Goal: Task Accomplishment & Management: Manage account settings

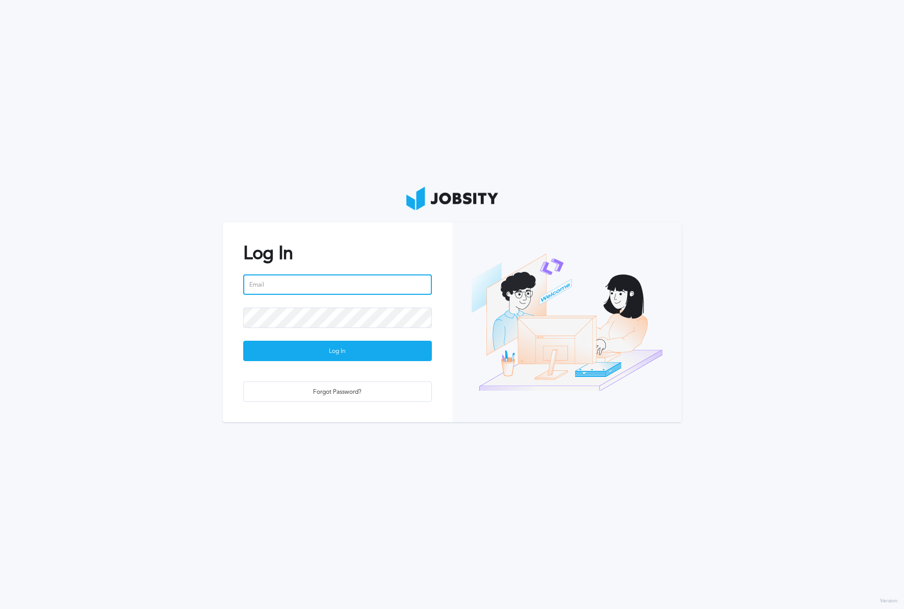
click at [329, 284] on input "email" at bounding box center [337, 284] width 189 height 20
click at [338, 390] on div "Forgot Password?" at bounding box center [338, 392] width 188 height 20
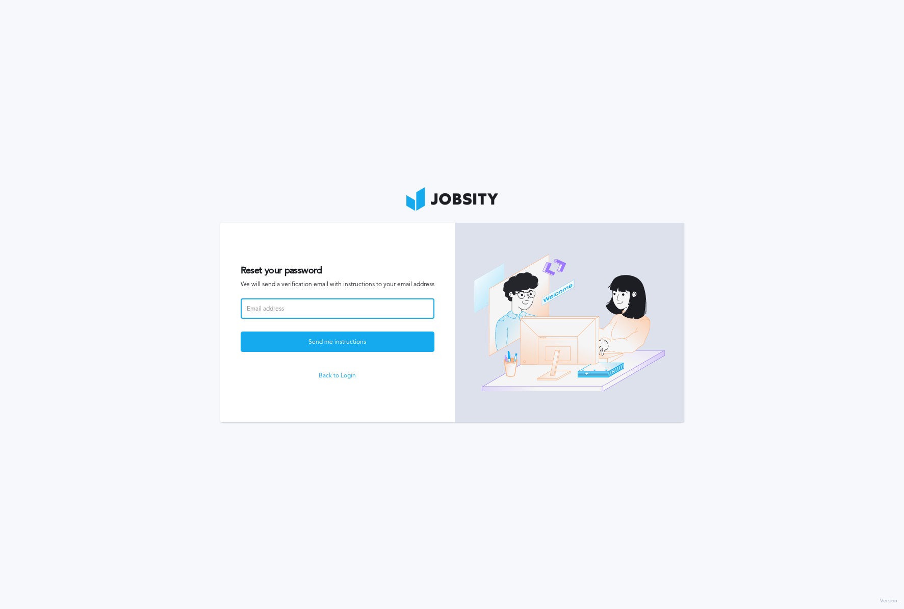
click at [327, 306] on input at bounding box center [338, 308] width 194 height 20
type input "alex.barbosa.r@gmail.com"
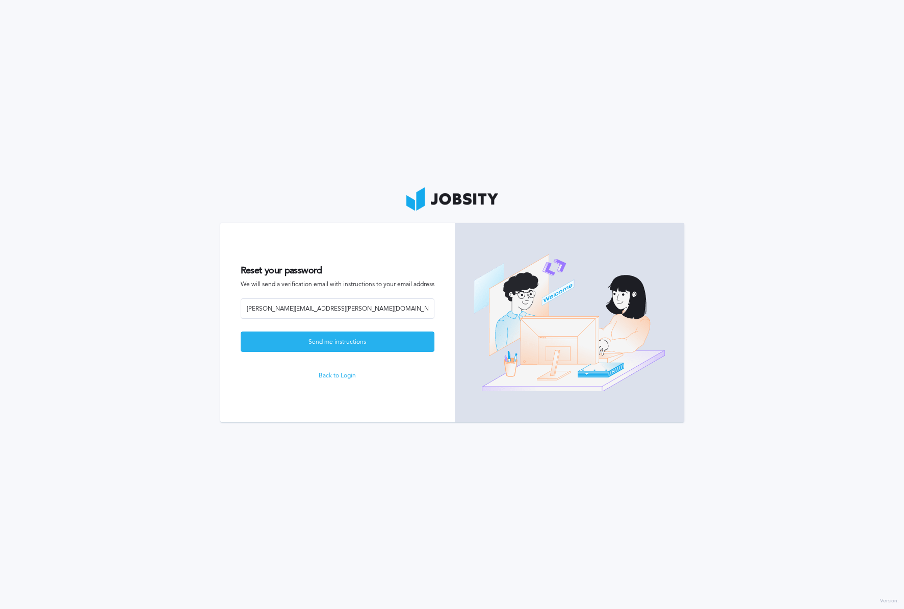
click at [324, 344] on div "Send me instructions" at bounding box center [337, 342] width 193 height 20
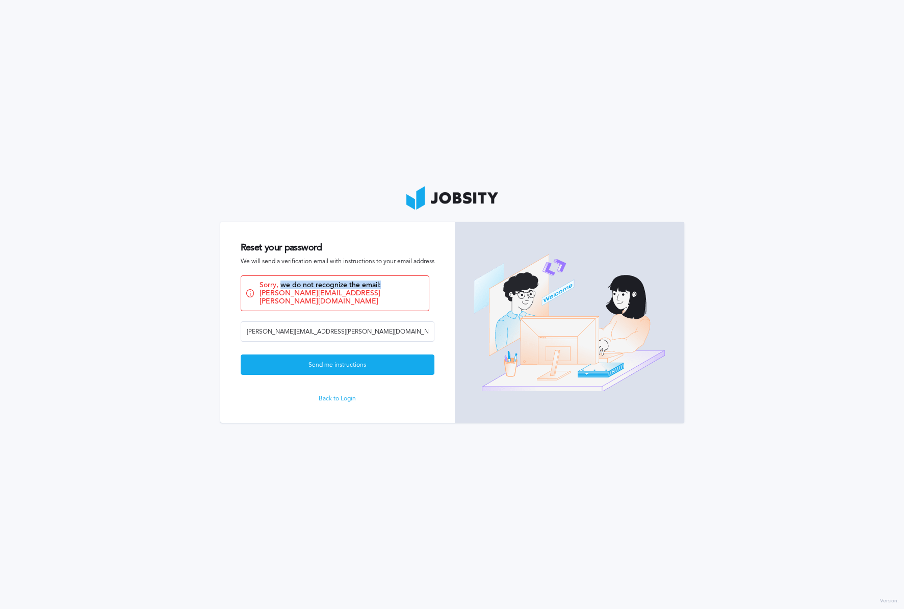
drag, startPoint x: 281, startPoint y: 286, endPoint x: 412, endPoint y: 287, distance: 131.0
click at [412, 287] on span "Sorry, we do not recognize the email: alex.barbosa.r@gmail.com" at bounding box center [342, 293] width 164 height 24
click at [337, 390] on form "Reset your password We will send a verification email with instructions to your…" at bounding box center [337, 322] width 235 height 201
click at [341, 395] on link "Back to Login" at bounding box center [338, 398] width 194 height 7
